Goal: Transaction & Acquisition: Purchase product/service

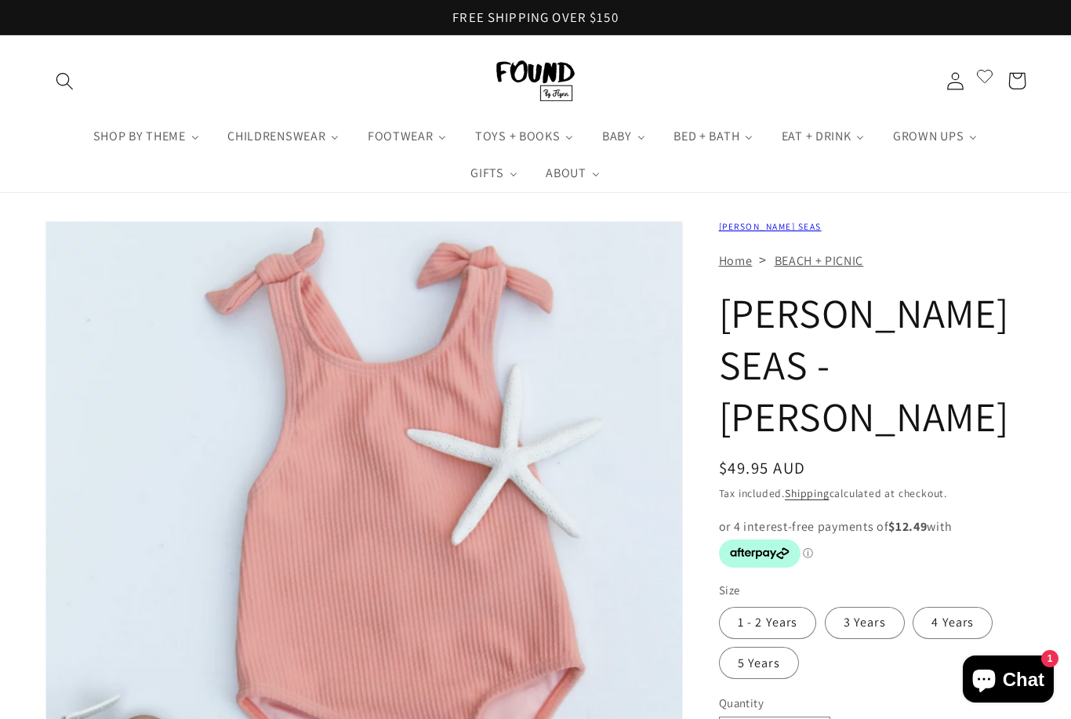
click at [782, 607] on label "1 - 2 Years" at bounding box center [768, 623] width 98 height 32
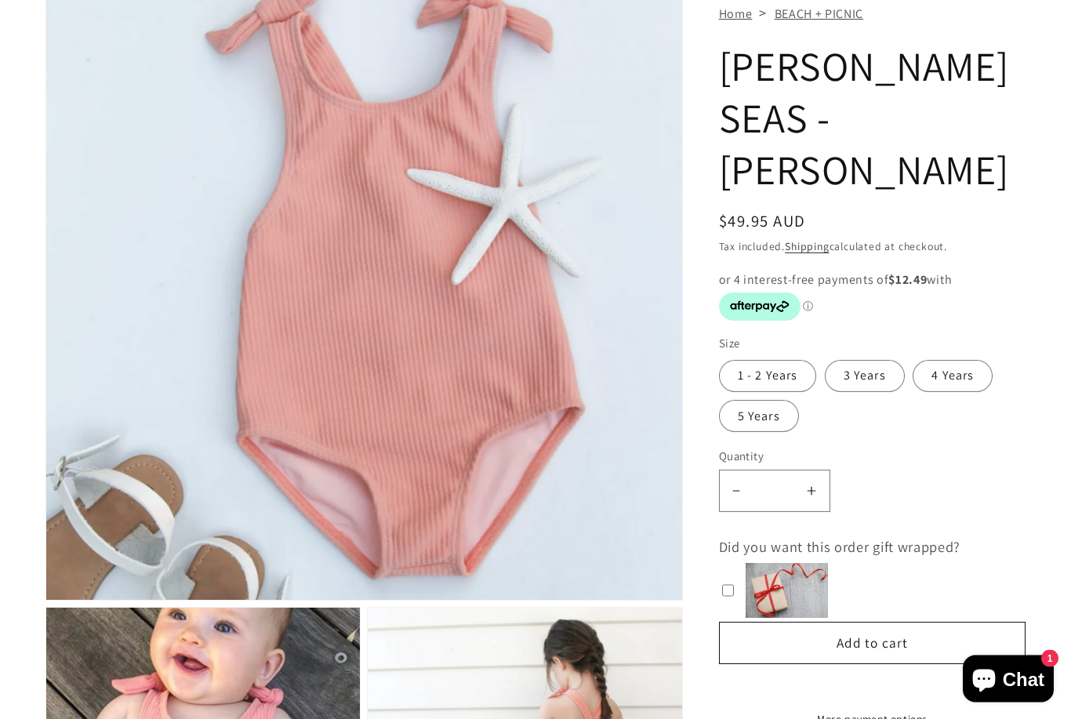
scroll to position [260, 0]
click at [896, 622] on button "Add to cart" at bounding box center [872, 643] width 307 height 42
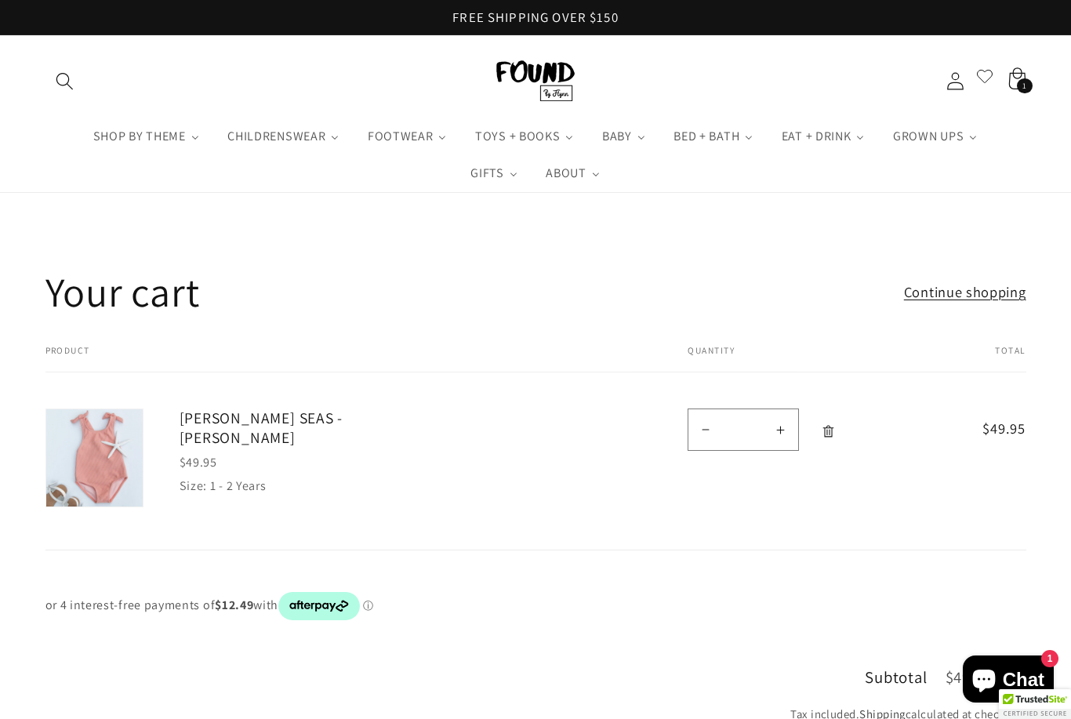
click at [351, 414] on link "[PERSON_NAME] SEAS - [PERSON_NAME]" at bounding box center [315, 427] width 270 height 38
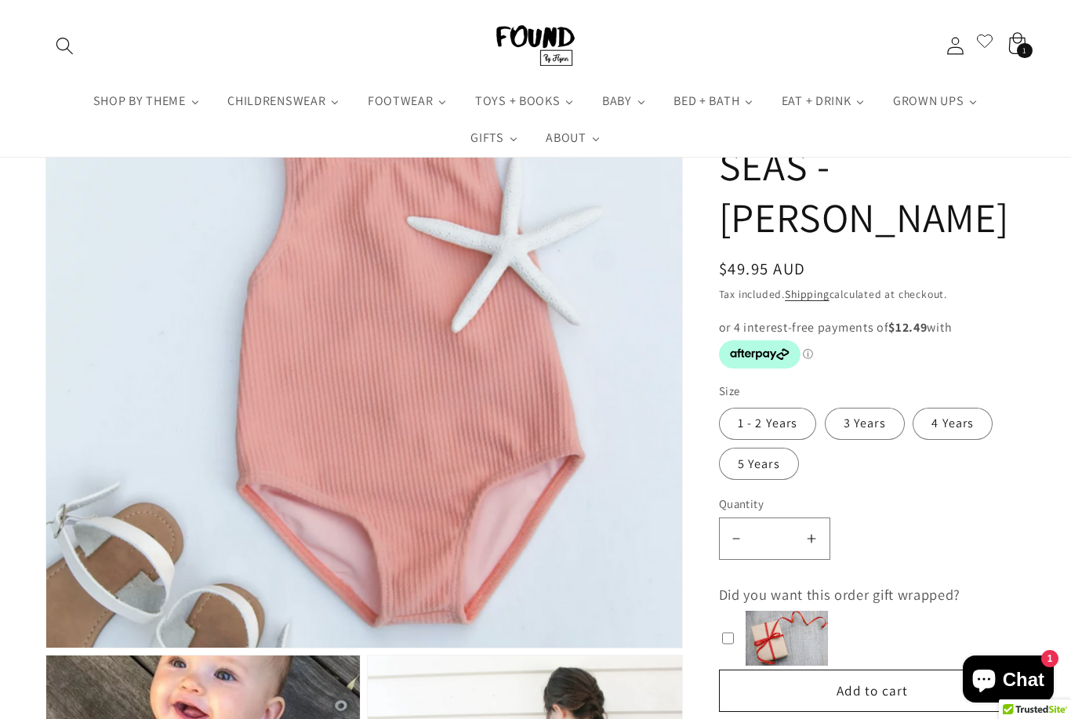
scroll to position [214, 0]
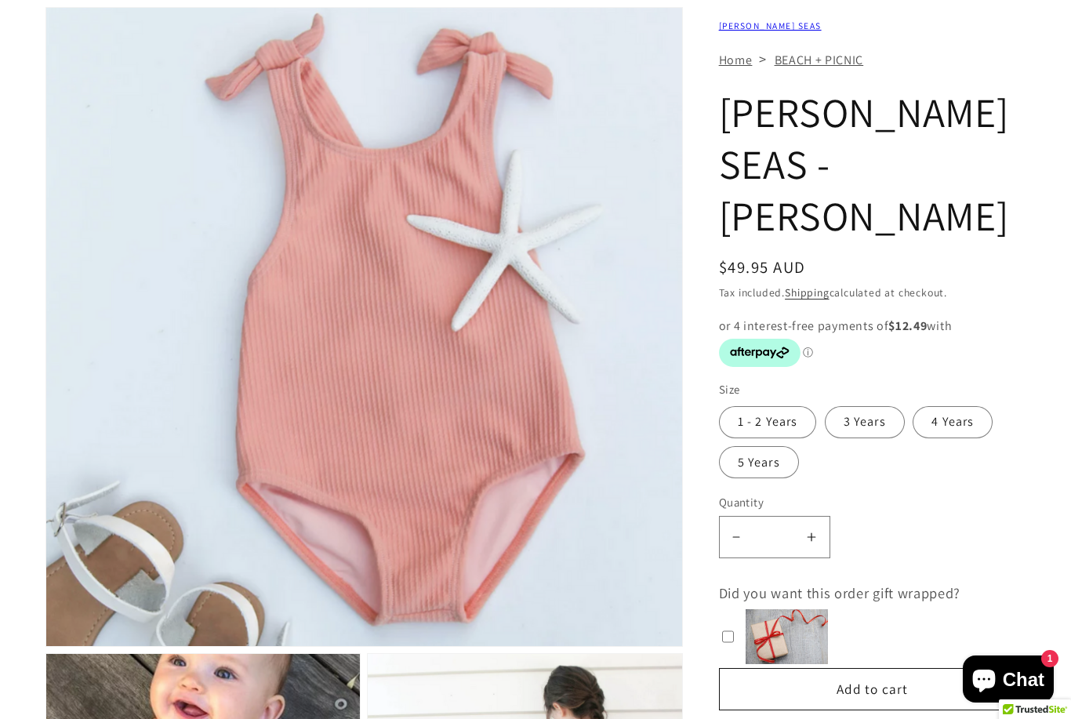
click at [949, 406] on label "4 Years" at bounding box center [953, 422] width 80 height 32
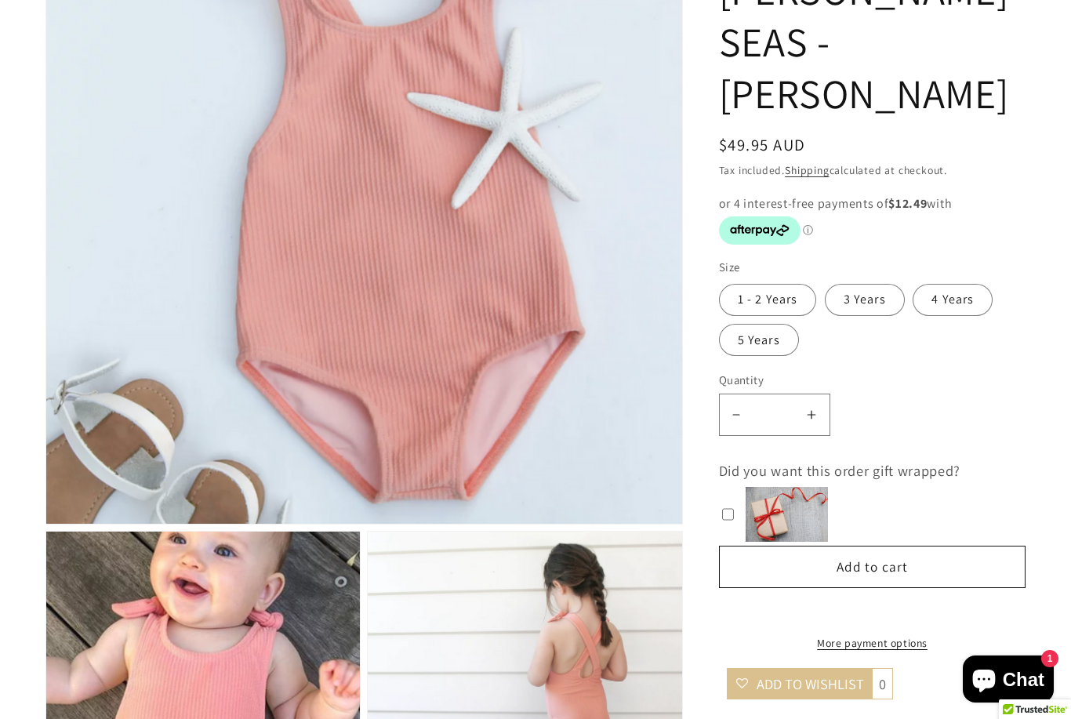
scroll to position [337, 0]
click at [895, 545] on button "Add to cart" at bounding box center [872, 566] width 307 height 42
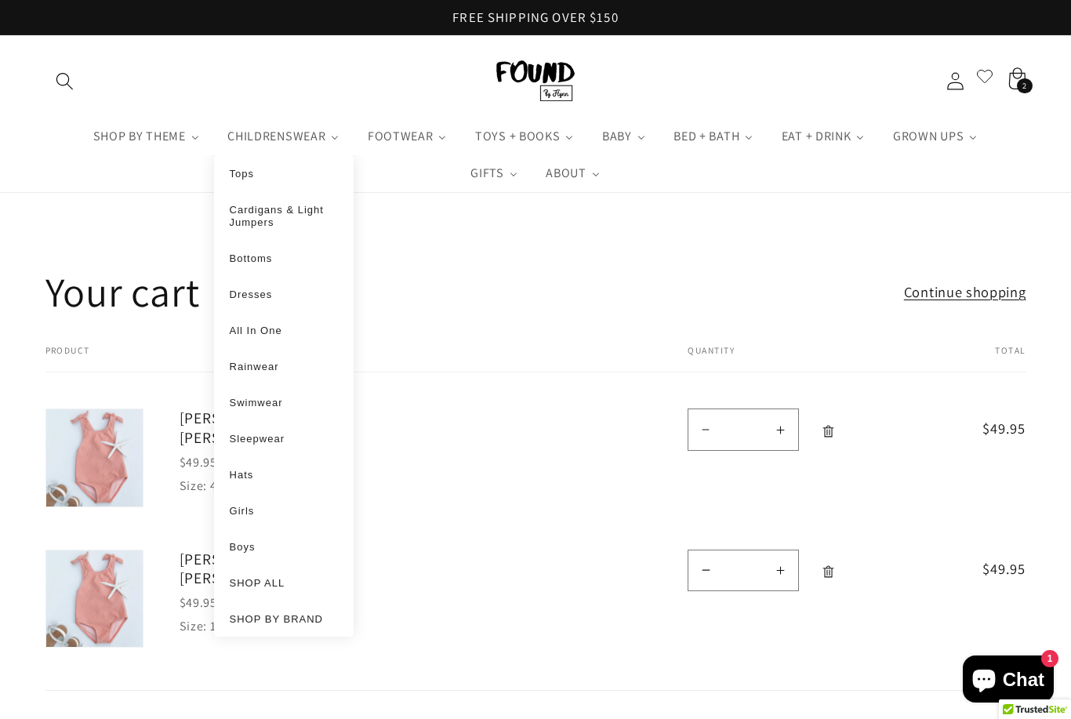
click at [251, 300] on span "Dresses" at bounding box center [251, 295] width 43 height 12
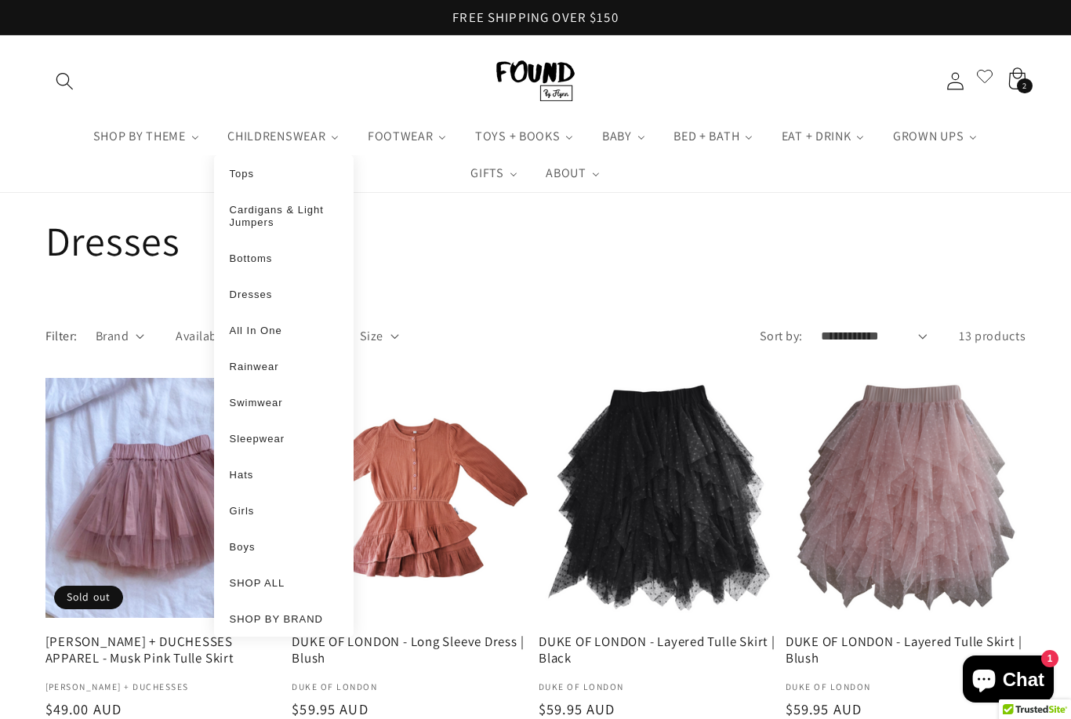
click at [263, 264] on span "Bottoms" at bounding box center [251, 258] width 43 height 12
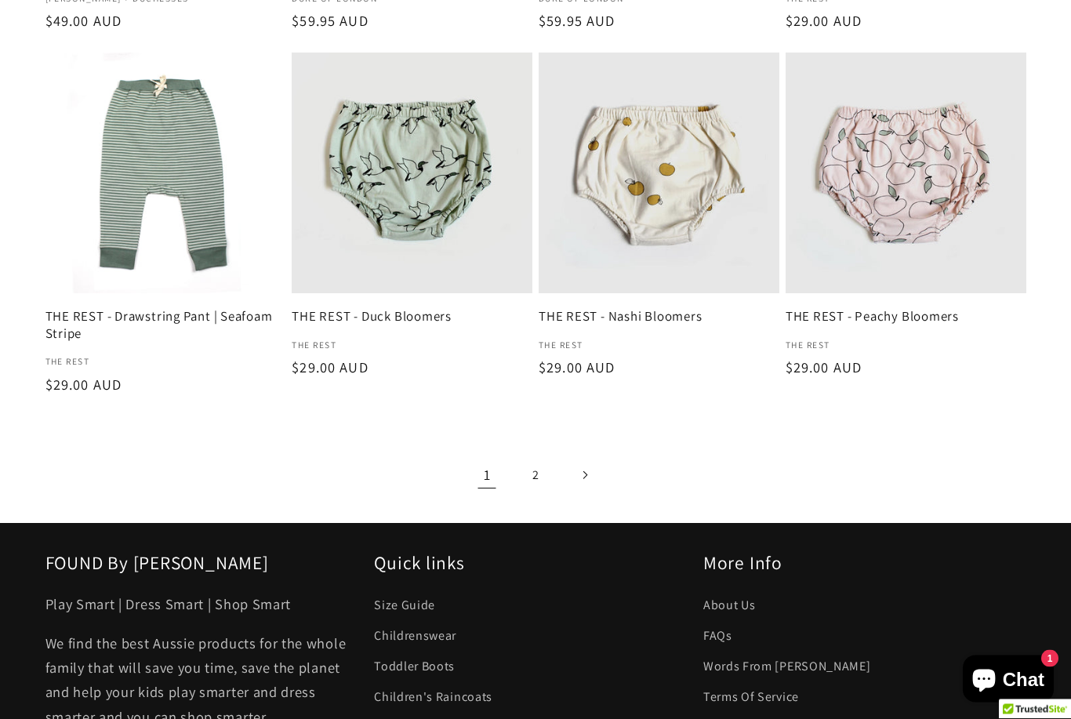
scroll to position [2246, 0]
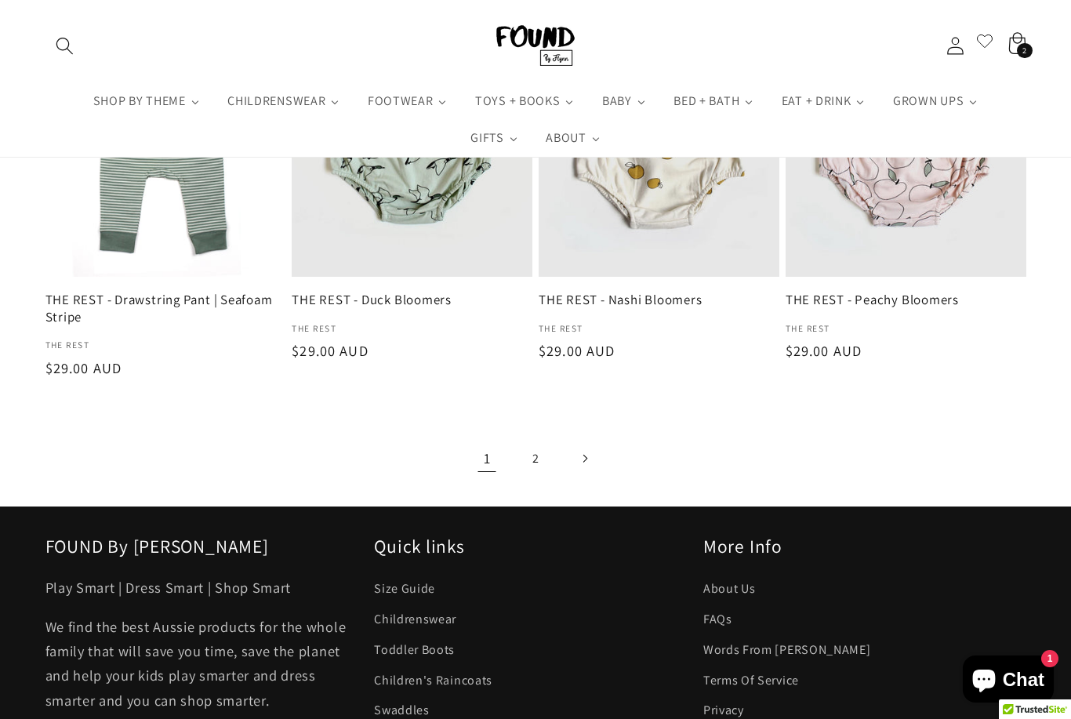
click at [531, 445] on link "2" at bounding box center [536, 458] width 40 height 40
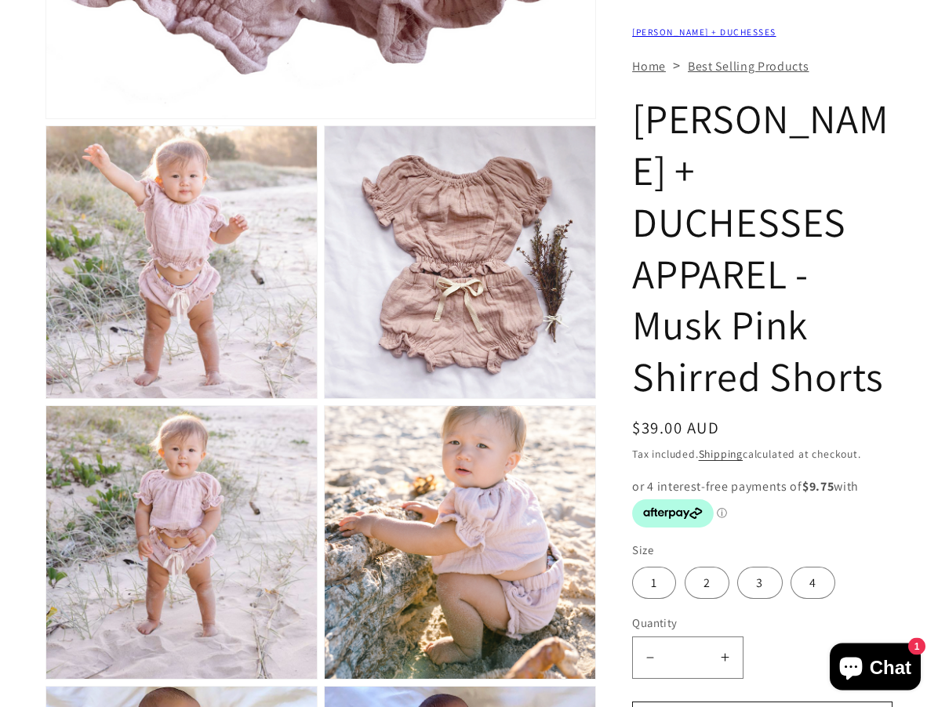
scroll to position [669, 0]
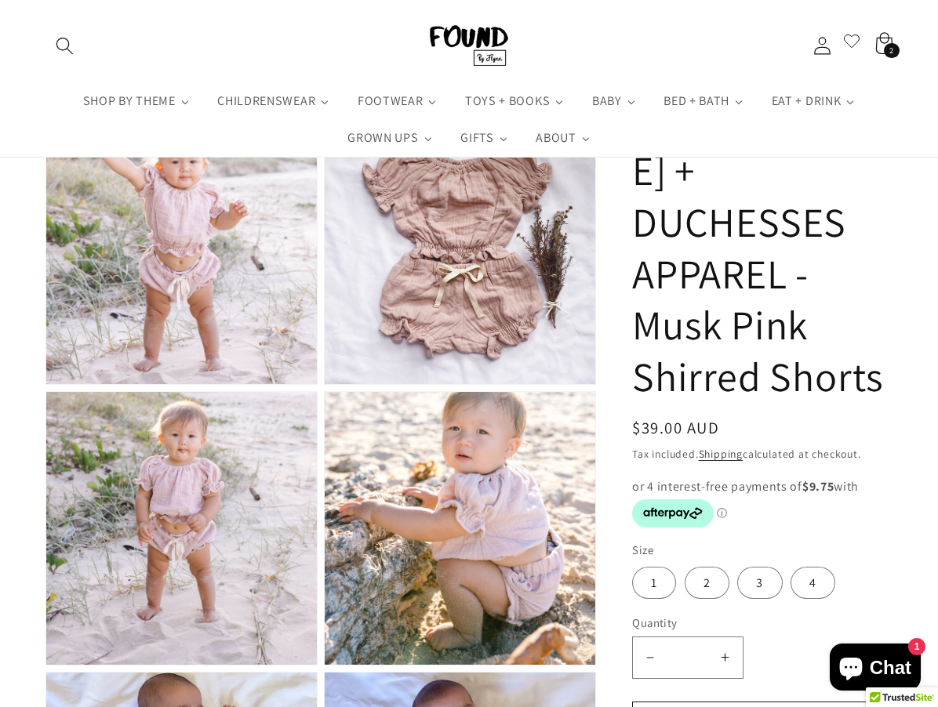
click at [215, 577] on img "Gallery Viewer" at bounding box center [181, 528] width 270 height 272
click at [252, 534] on img "Gallery Viewer" at bounding box center [181, 528] width 270 height 272
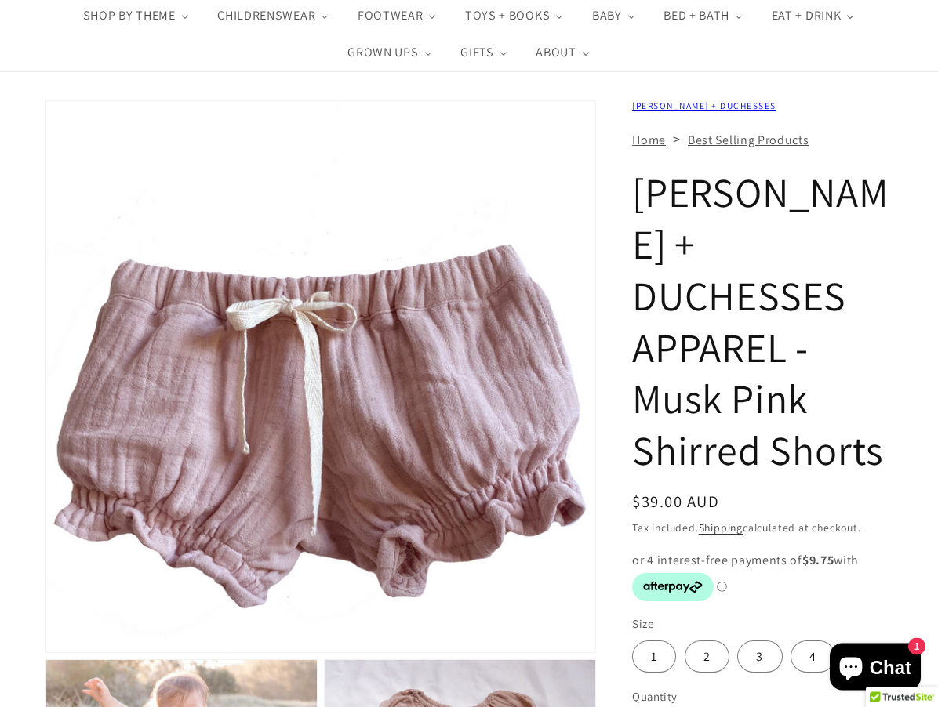
scroll to position [121, 0]
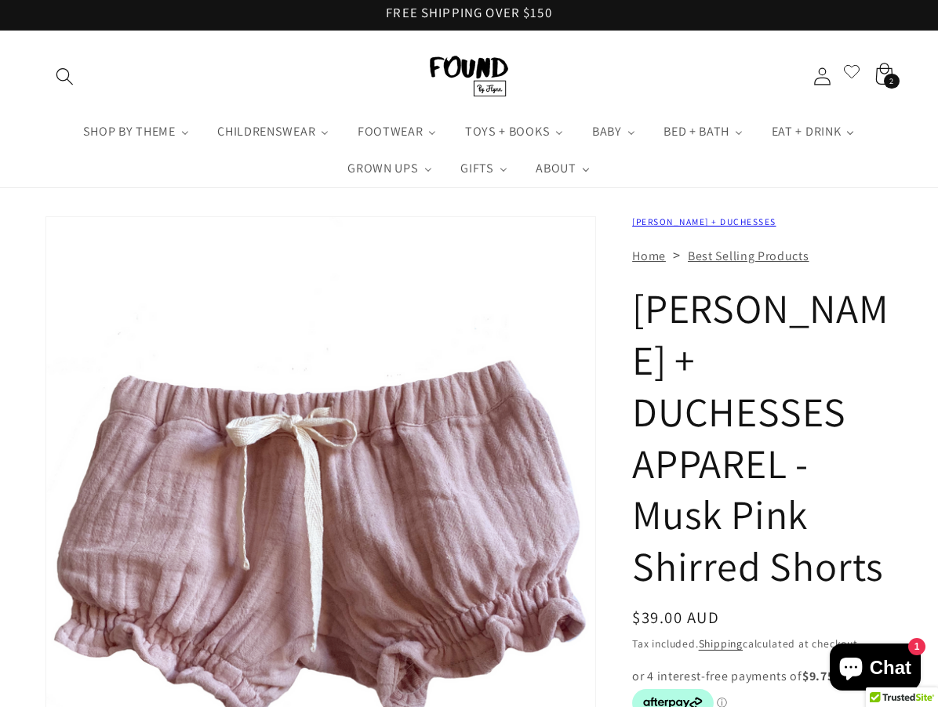
scroll to position [0, 0]
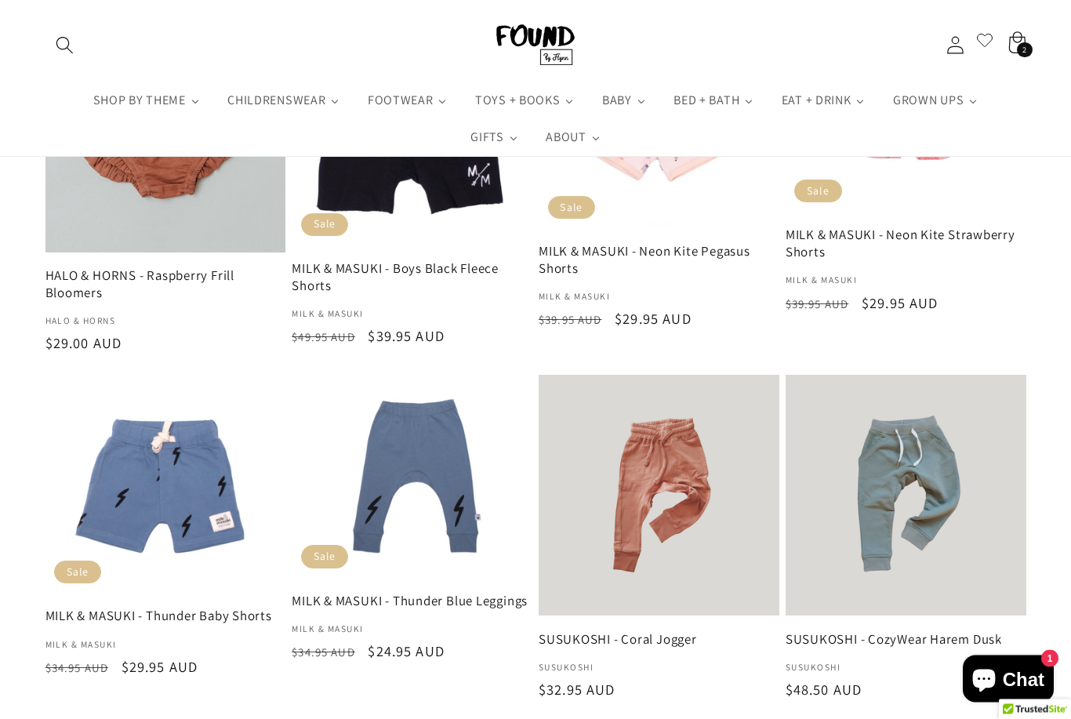
scroll to position [385, 0]
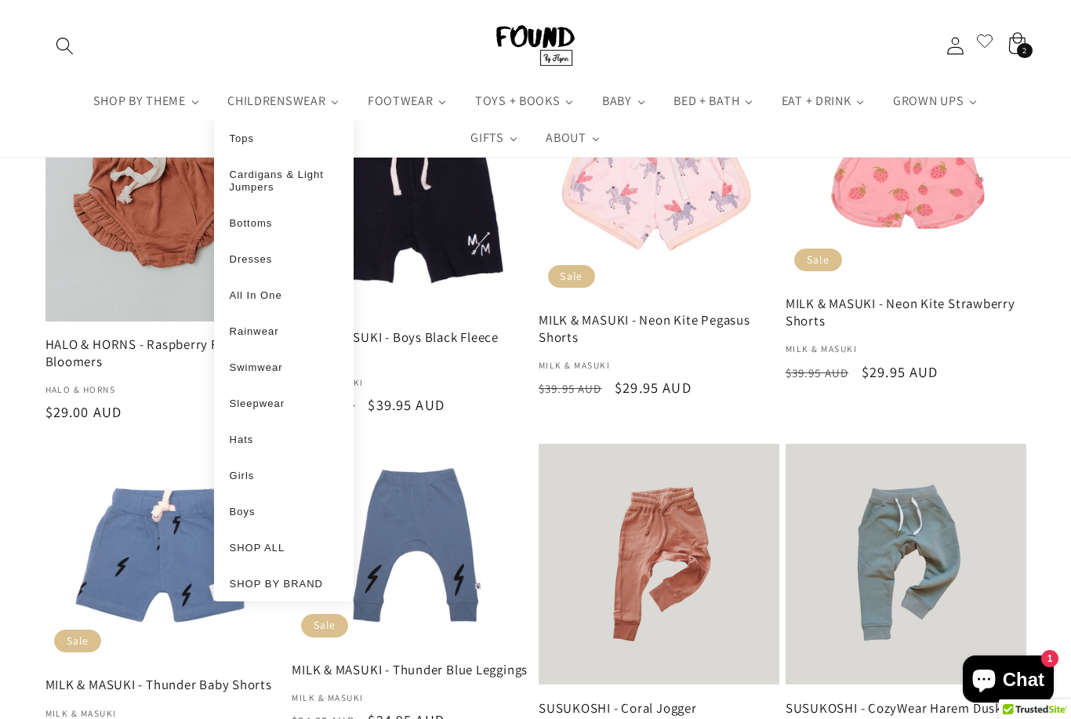
click at [244, 142] on span "Tops" at bounding box center [242, 138] width 24 height 12
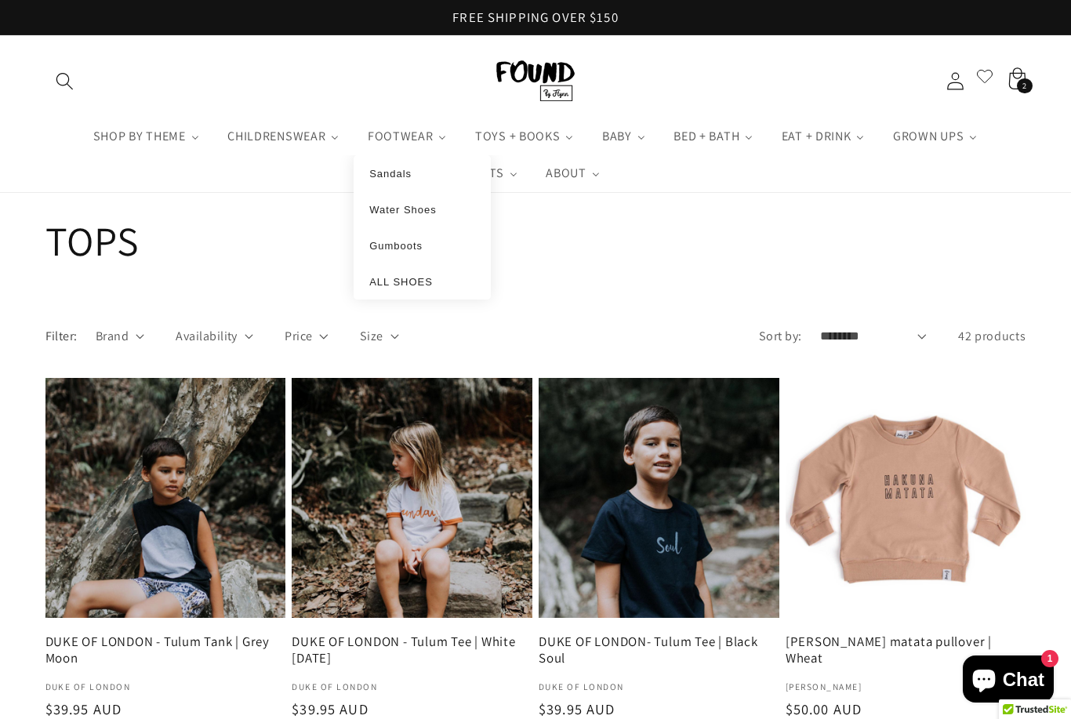
click at [417, 215] on span "Water Shoes" at bounding box center [402, 210] width 67 height 12
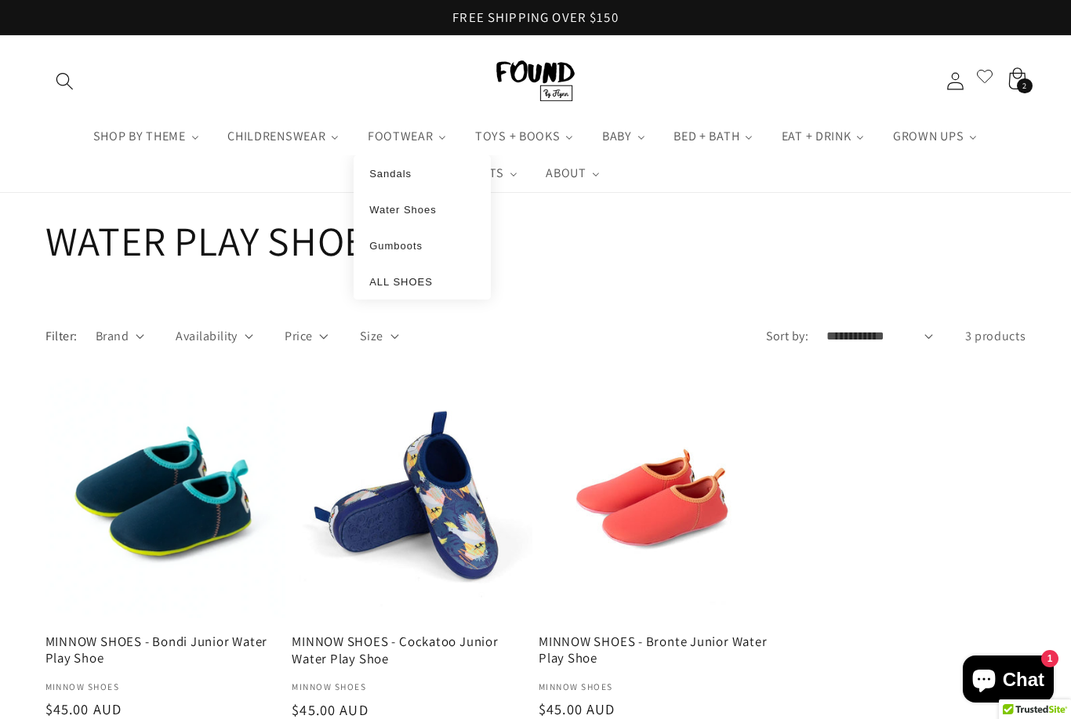
click at [405, 172] on span "Sandals" at bounding box center [390, 174] width 42 height 12
